Goal: Obtain resource: Download file/media

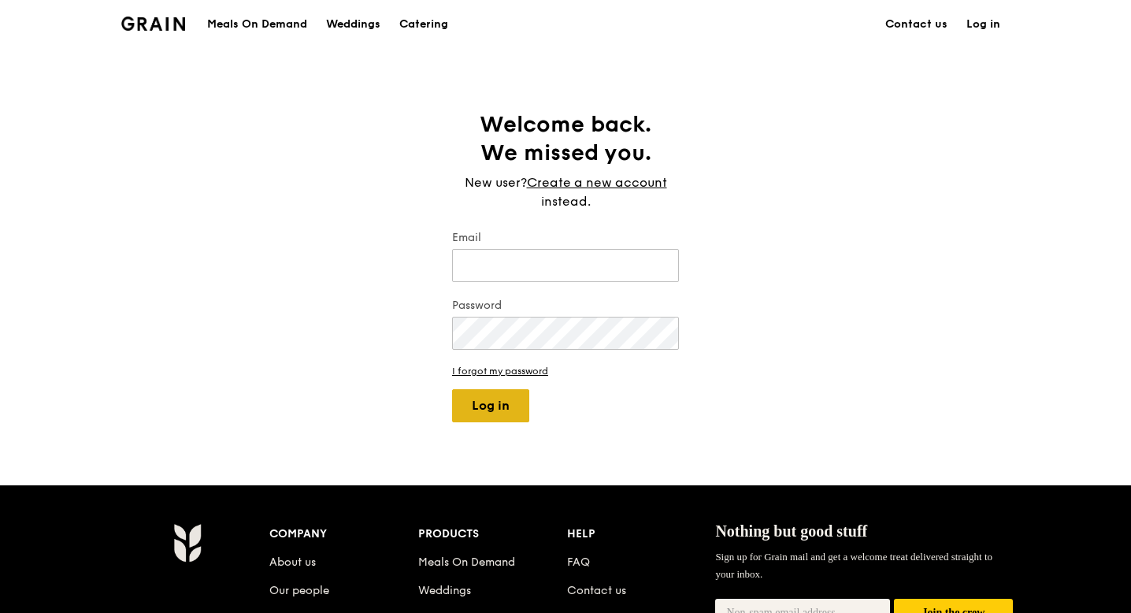
type input "[EMAIL_ADDRESS][DOMAIN_NAME]"
click at [480, 401] on button "Log in" at bounding box center [490, 405] width 77 height 33
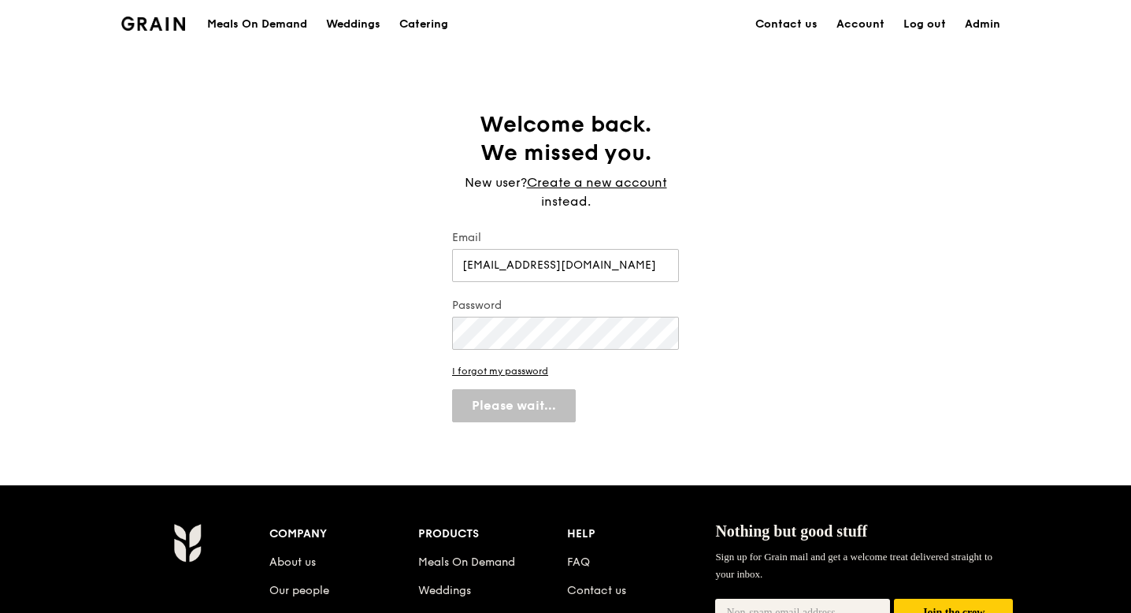
select select "100"
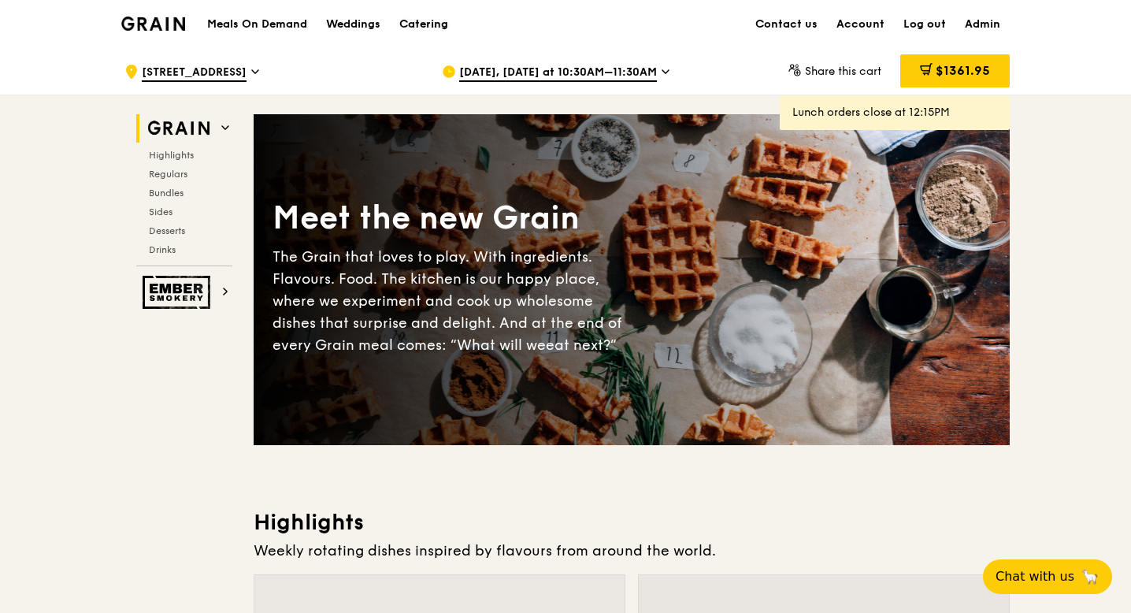
click at [431, 24] on div "Catering" at bounding box center [423, 24] width 49 height 47
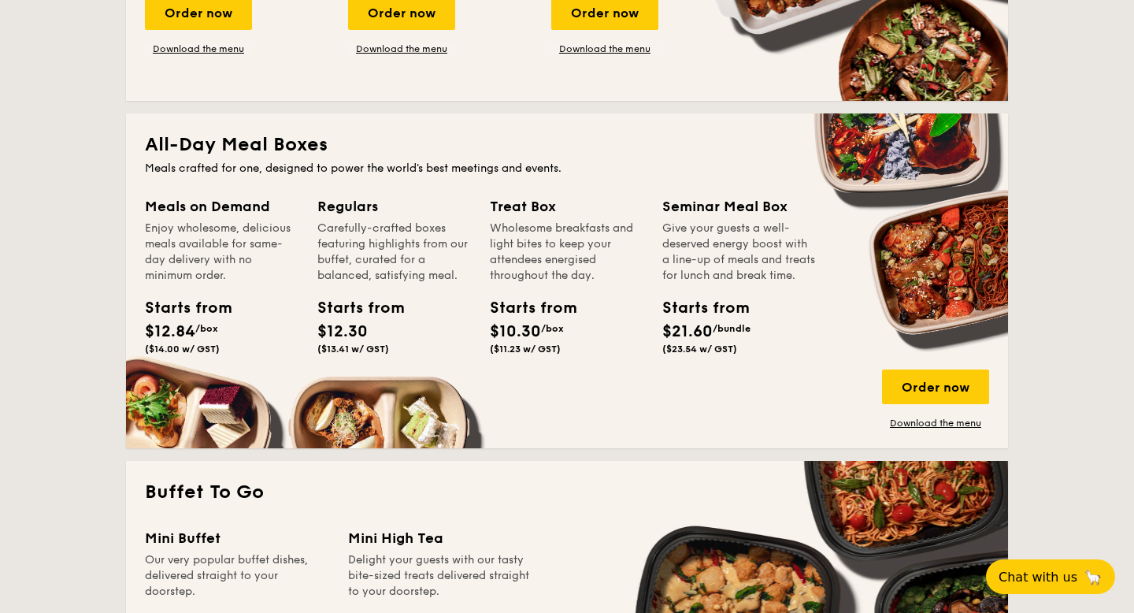
scroll to position [993, 0]
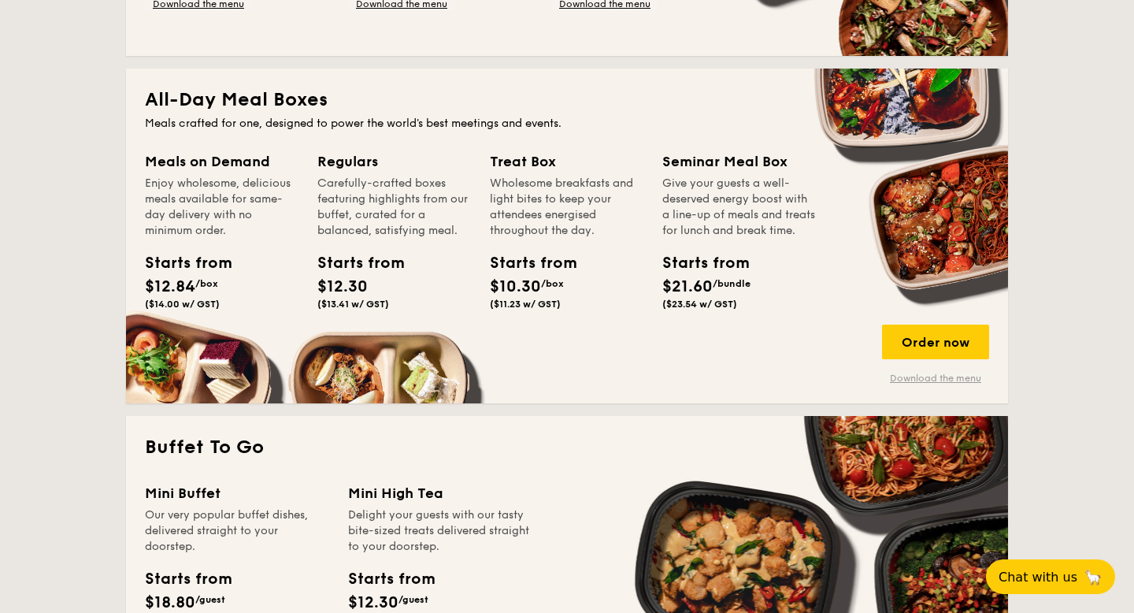
click at [901, 378] on link "Download the menu" at bounding box center [935, 378] width 107 height 13
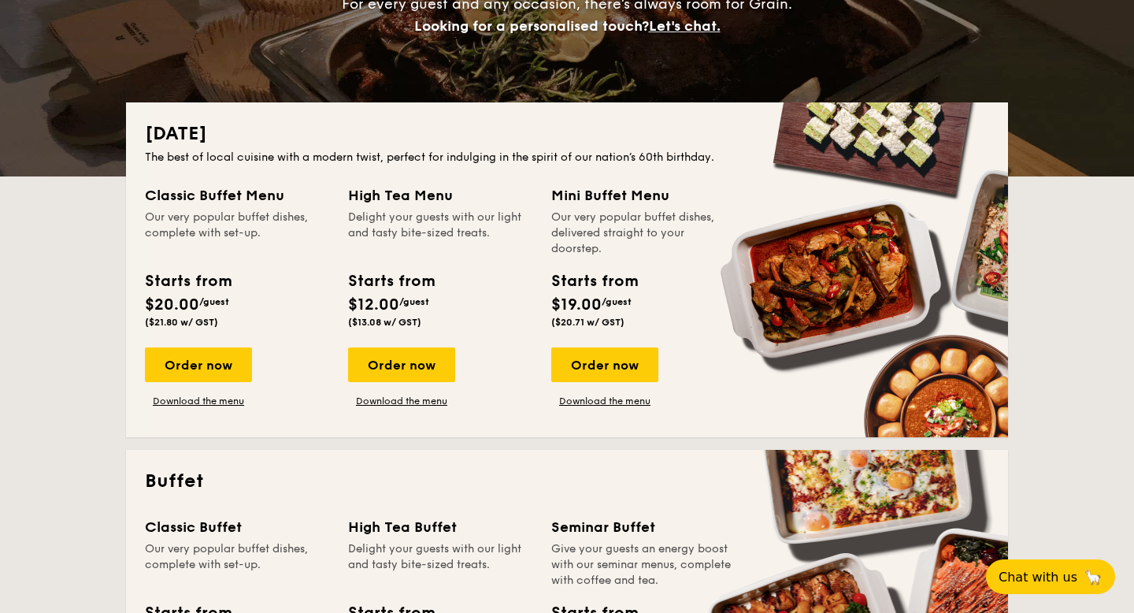
scroll to position [0, 0]
